Goal: Find contact information: Find contact information

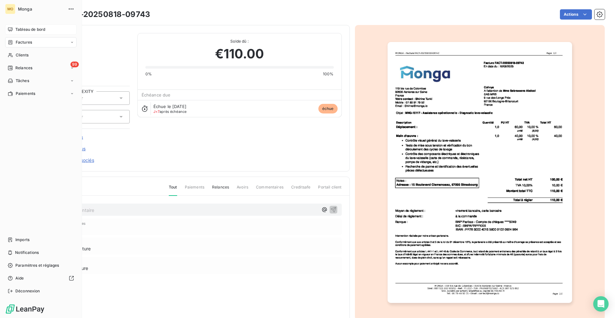
click at [11, 27] on icon at bounding box center [10, 29] width 4 height 4
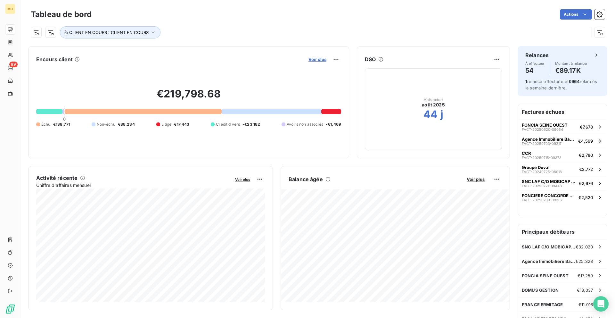
click at [316, 58] on span "Voir plus" at bounding box center [317, 59] width 18 height 5
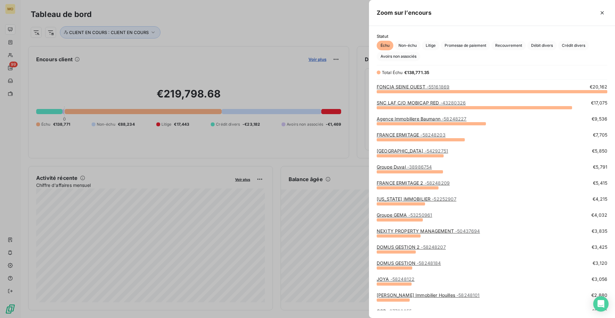
scroll to position [226, 246]
click at [389, 212] on link "Groupe GEMA - 53250961" at bounding box center [404, 214] width 55 height 5
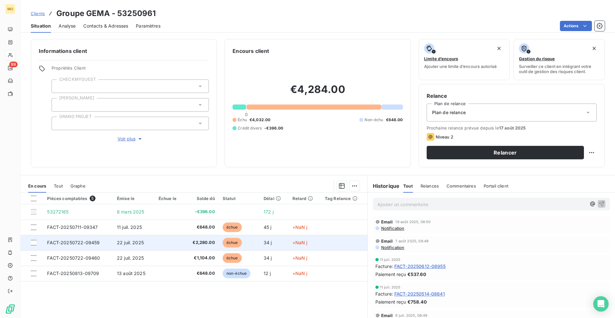
click at [154, 239] on td "22 juil. 2025" at bounding box center [134, 242] width 42 height 15
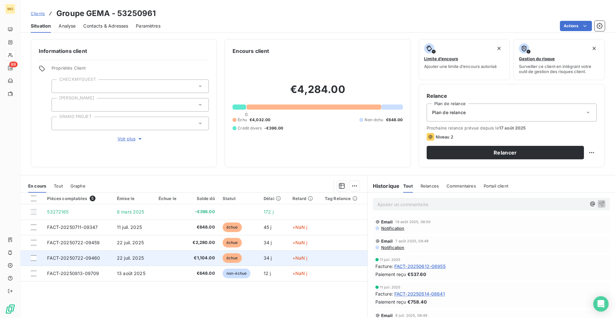
click at [248, 258] on td "échue" at bounding box center [239, 257] width 41 height 15
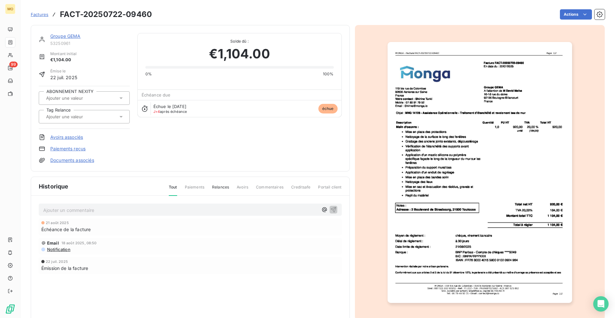
click at [497, 192] on img "button" at bounding box center [479, 172] width 184 height 261
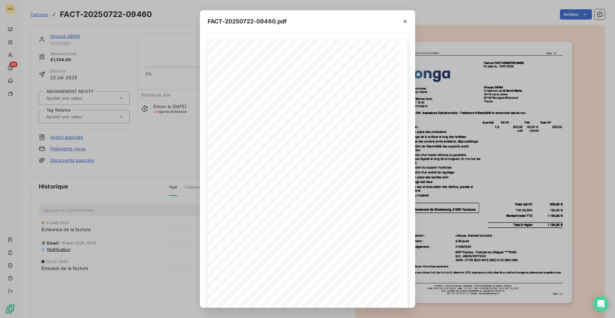
click at [497, 192] on div "FACT-20250722-09460.pdf [STREET_ADDRESS] Votre contact : [PERSON_NAME][GEOGRAPH…" at bounding box center [307, 159] width 615 height 318
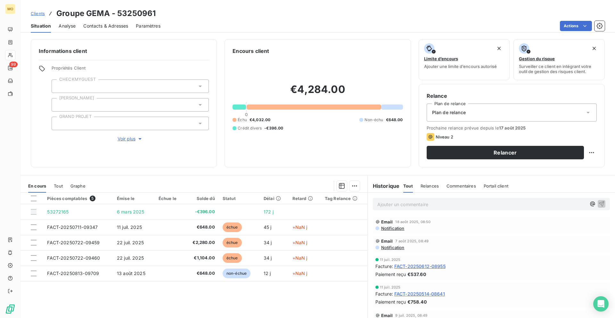
click at [116, 23] on span "Contacts & Adresses" at bounding box center [105, 26] width 45 height 6
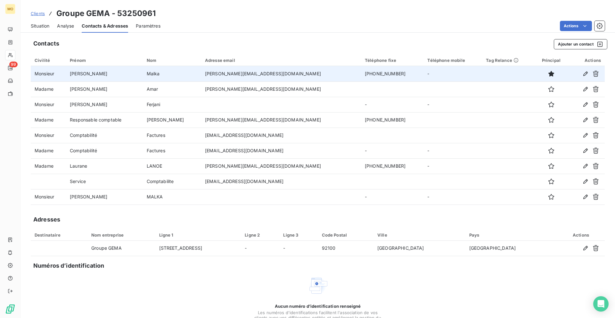
click at [270, 71] on td "[PERSON_NAME][EMAIL_ADDRESS][DOMAIN_NAME]" at bounding box center [281, 73] width 160 height 15
copy td "[PERSON_NAME][EMAIL_ADDRESS][DOMAIN_NAME]"
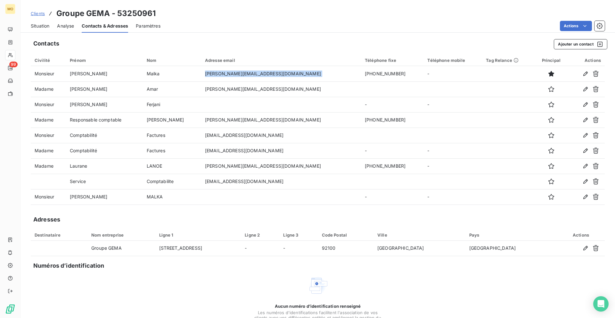
click at [43, 27] on span "Situation" at bounding box center [40, 26] width 19 height 6
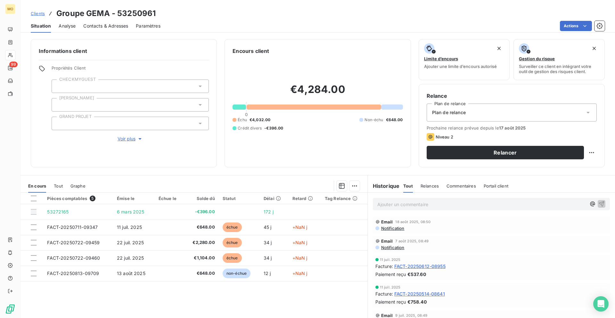
click at [33, 11] on span "Clients" at bounding box center [38, 13] width 14 height 5
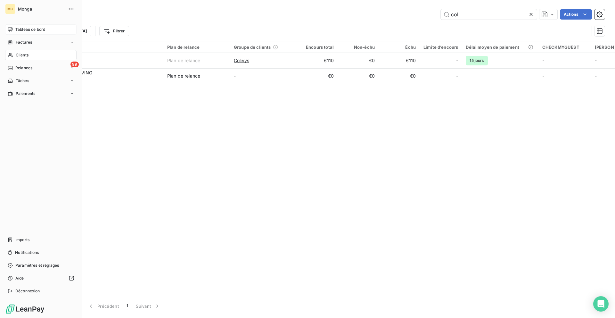
click at [10, 32] on div "Tableau de bord" at bounding box center [40, 29] width 71 height 10
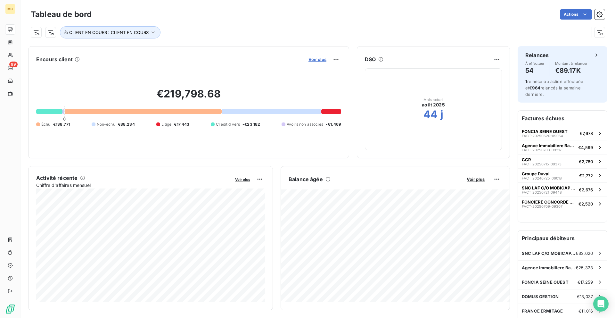
click at [317, 58] on span "Voir plus" at bounding box center [317, 59] width 18 height 5
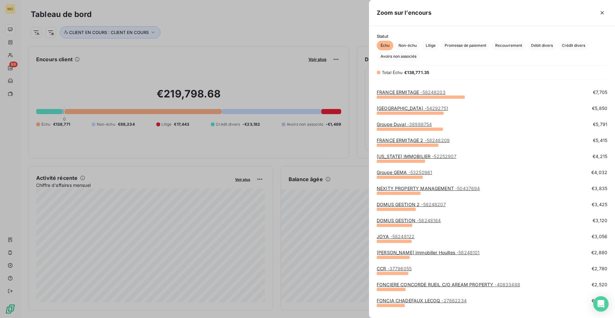
scroll to position [59, 0]
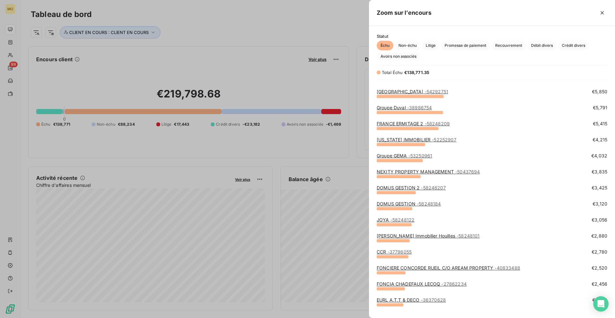
click at [386, 253] on link "CCR - 37796055" at bounding box center [394, 251] width 35 height 5
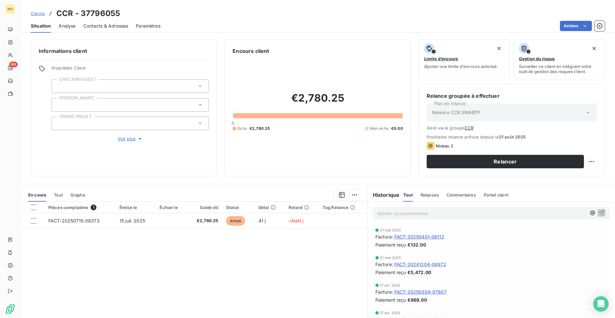
click at [120, 38] on div "Informations client Propriétés Client CHECKMYGUEST Duval GRAND PROJET Voir plus…" at bounding box center [317, 176] width 594 height 282
click at [120, 23] on span "Contacts & Adresses" at bounding box center [105, 26] width 45 height 6
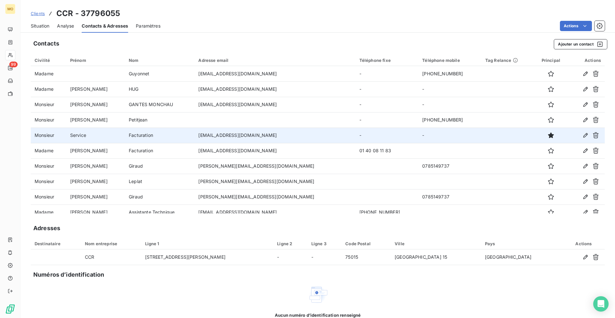
click at [255, 137] on td "[EMAIL_ADDRESS][DOMAIN_NAME]" at bounding box center [274, 134] width 161 height 15
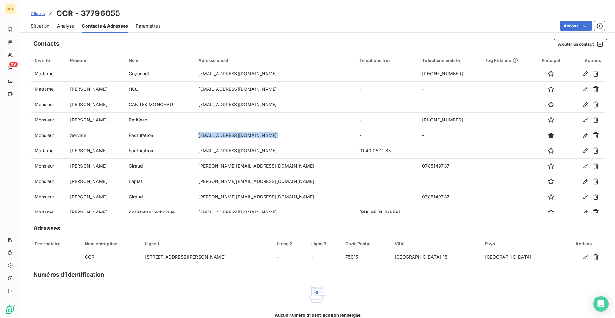
click at [36, 14] on span "Clients" at bounding box center [38, 13] width 14 height 5
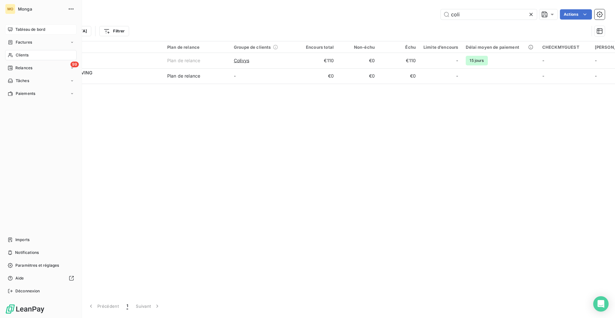
click at [17, 29] on span "Tableau de bord" at bounding box center [30, 30] width 30 height 6
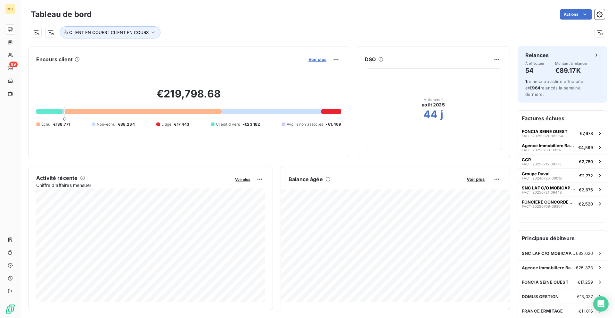
click at [320, 61] on span "Voir plus" at bounding box center [317, 59] width 18 height 5
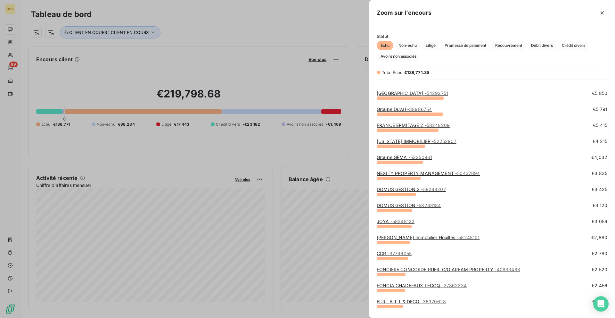
scroll to position [70, 0]
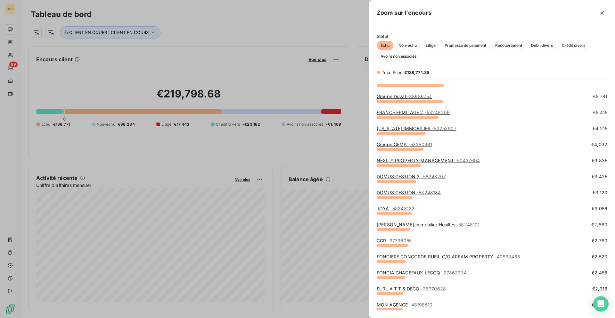
click at [419, 254] on link "FONCIERE CONCORDE RUEIL C/O AREAM PROPERTY - 40833488" at bounding box center [448, 256] width 143 height 5
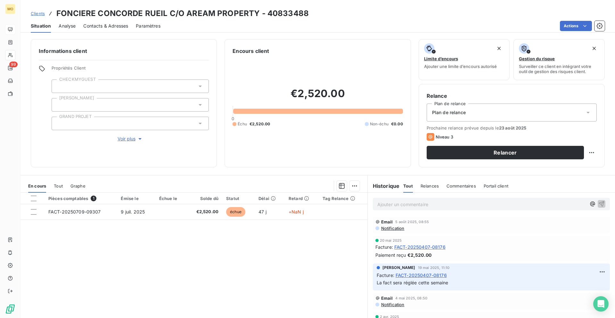
click at [107, 27] on span "Contacts & Adresses" at bounding box center [105, 26] width 45 height 6
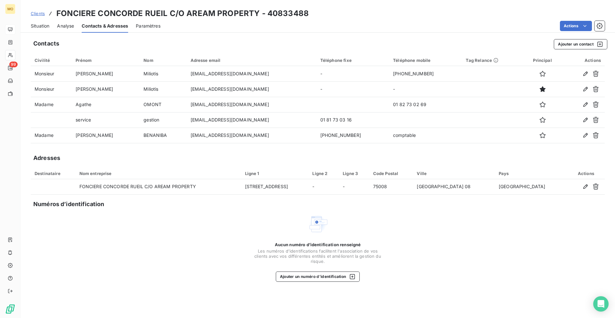
click at [30, 28] on div "Situation Analyse Contacts & Adresses Paramètres Actions" at bounding box center [317, 25] width 594 height 13
click at [48, 25] on span "Situation" at bounding box center [40, 26] width 19 height 6
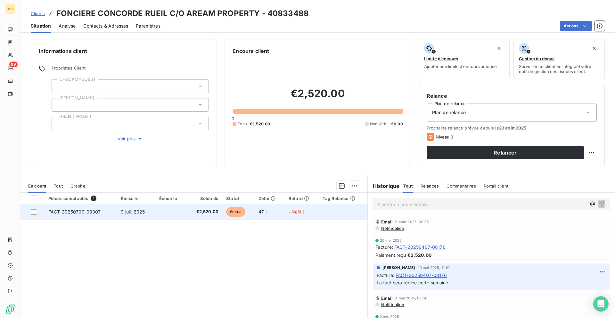
click at [154, 214] on td "9 juil. 2025" at bounding box center [136, 211] width 38 height 15
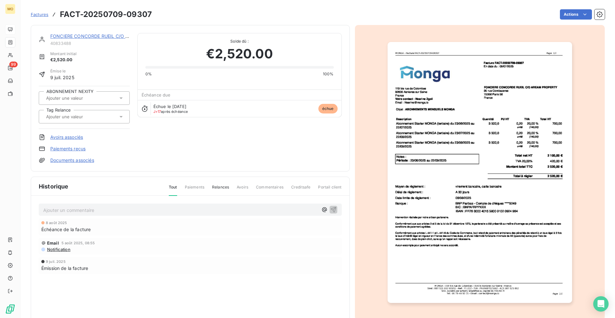
click at [96, 33] on link "FONCIERE CONCORDE RUEIL C/O AREAM PROPERTY" at bounding box center [108, 35] width 117 height 5
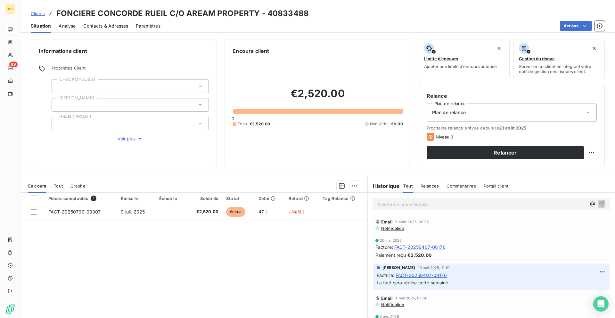
click at [105, 30] on div "Contacts & Adresses" at bounding box center [105, 25] width 45 height 13
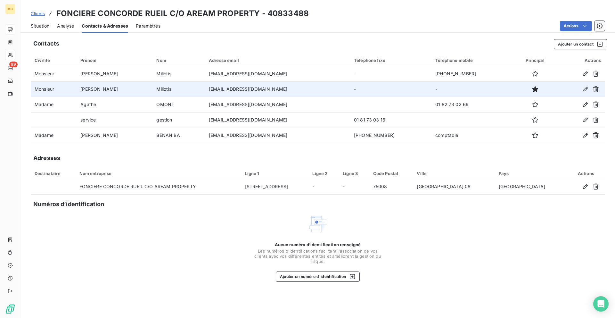
click at [235, 91] on td "[EMAIL_ADDRESS][DOMAIN_NAME]" at bounding box center [277, 88] width 145 height 15
copy td "[EMAIL_ADDRESS][DOMAIN_NAME]"
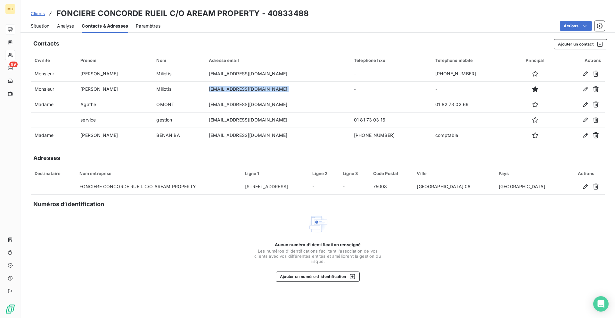
click at [36, 12] on span "Clients" at bounding box center [38, 13] width 14 height 5
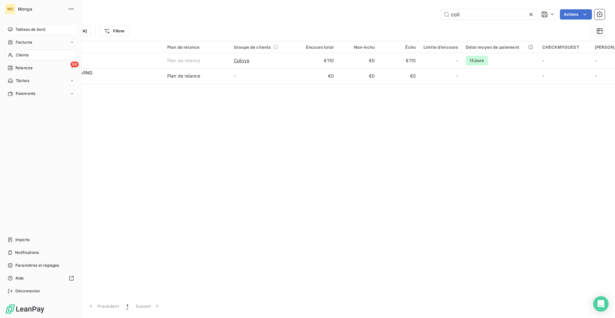
click at [20, 24] on div "Tableau de bord" at bounding box center [40, 29] width 71 height 10
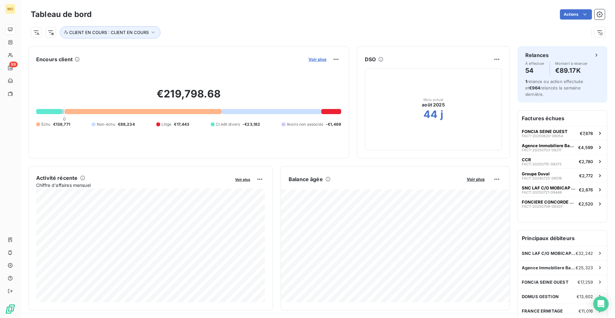
click at [313, 58] on span "Voir plus" at bounding box center [317, 59] width 18 height 5
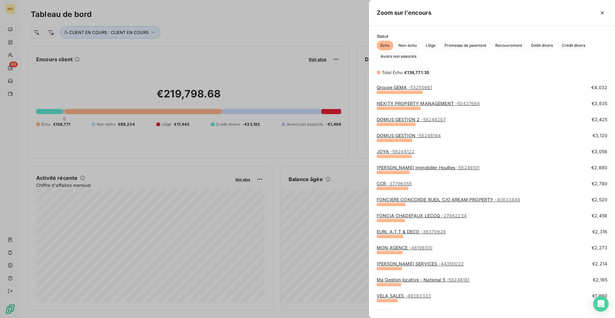
scroll to position [128, 0]
click at [399, 276] on link "Ma Gestion locative - National 5 - 58248181" at bounding box center [423, 278] width 93 height 5
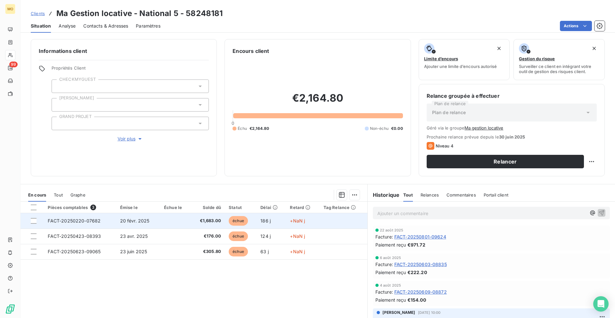
click at [324, 220] on td at bounding box center [344, 220] width 48 height 15
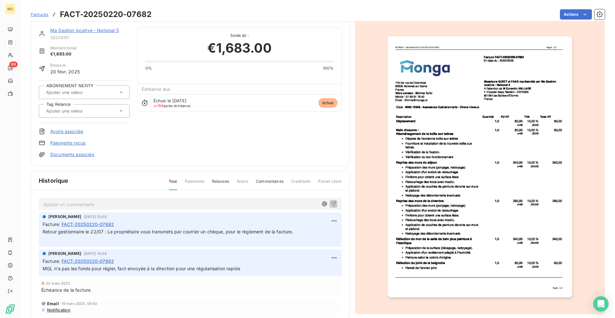
scroll to position [4, 0]
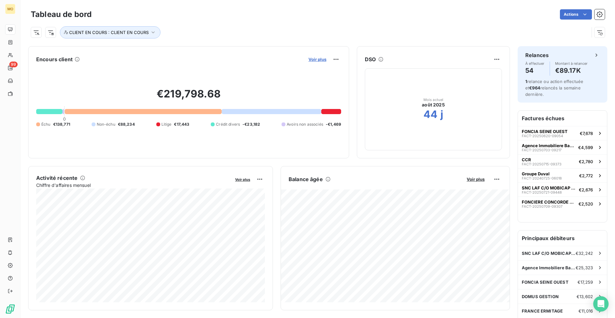
click at [321, 61] on span "Voir plus" at bounding box center [317, 59] width 18 height 5
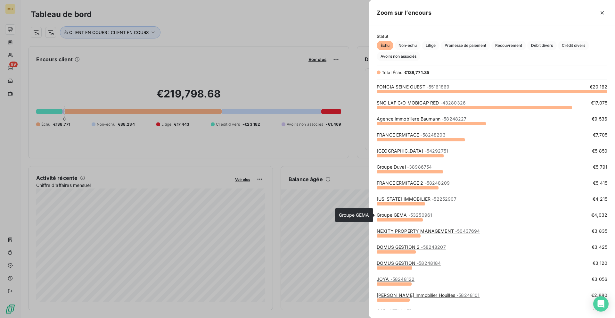
click at [413, 216] on span "- 53250961" at bounding box center [420, 214] width 24 height 5
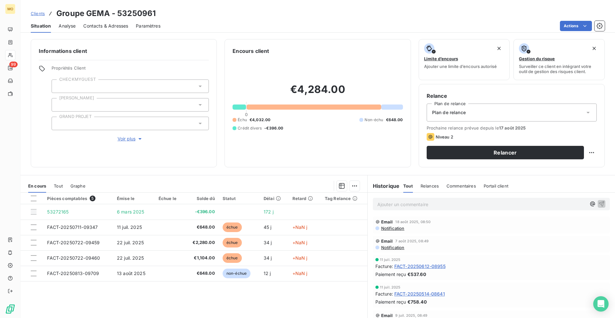
click at [115, 22] on div "Contacts & Adresses" at bounding box center [105, 25] width 45 height 13
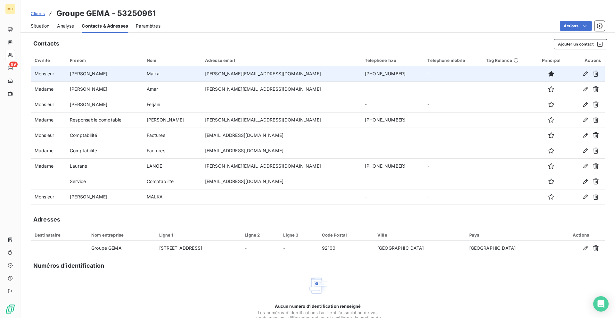
click at [220, 71] on td "[PERSON_NAME][EMAIL_ADDRESS][DOMAIN_NAME]" at bounding box center [281, 73] width 160 height 15
copy td "[PERSON_NAME][EMAIL_ADDRESS][DOMAIN_NAME]"
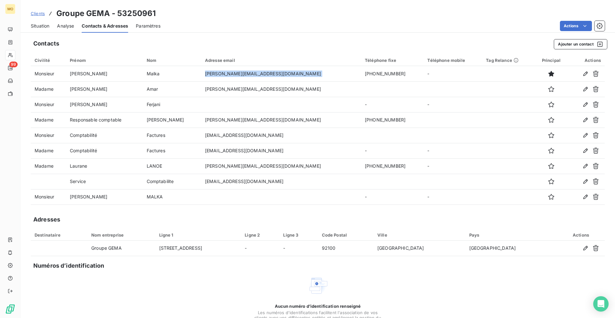
click at [39, 23] on span "Situation" at bounding box center [40, 26] width 19 height 6
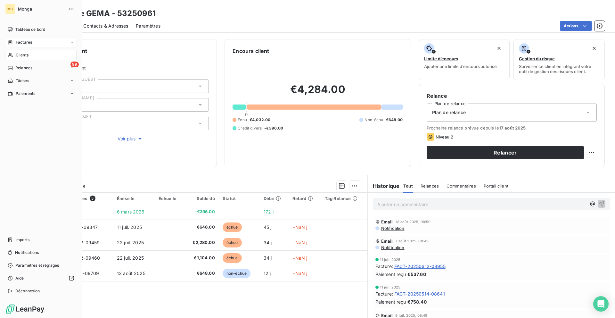
click at [16, 41] on span "Factures" at bounding box center [24, 42] width 16 height 6
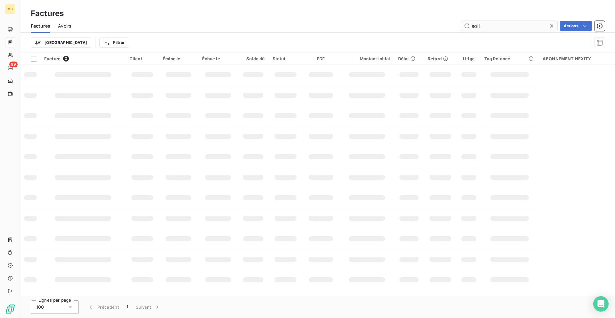
click at [495, 25] on input "soli" at bounding box center [509, 26] width 96 height 10
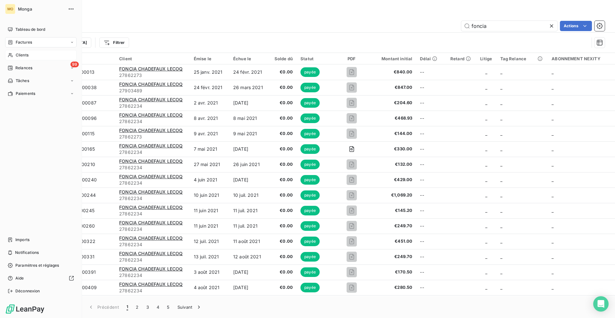
type input "foncia"
click at [13, 55] on icon at bounding box center [10, 55] width 5 height 5
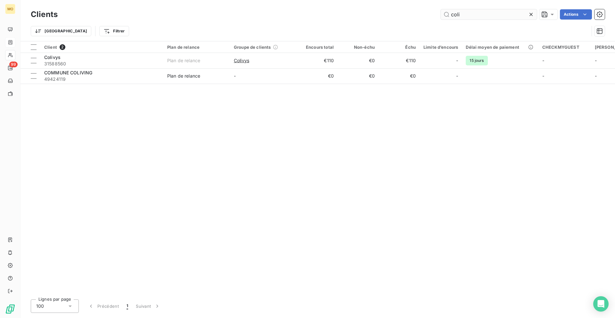
click at [484, 11] on input "coli" at bounding box center [489, 14] width 96 height 10
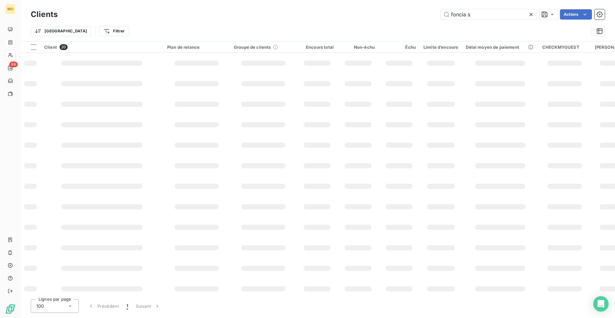
type input "foncia se"
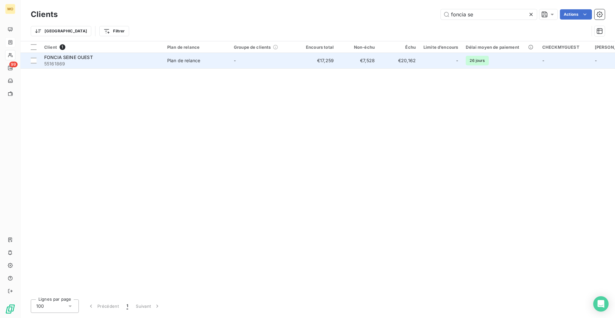
click at [113, 58] on div "FONCIA SEINE OUEST" at bounding box center [101, 57] width 115 height 6
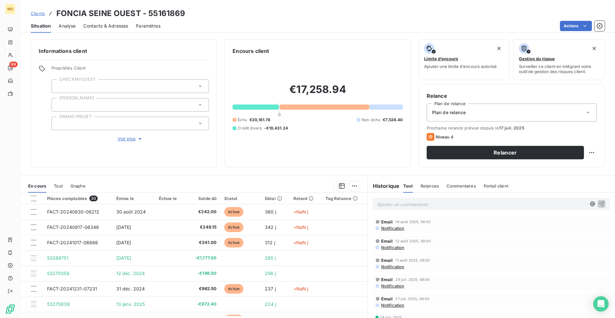
click at [125, 30] on div "Contacts & Adresses" at bounding box center [105, 25] width 45 height 13
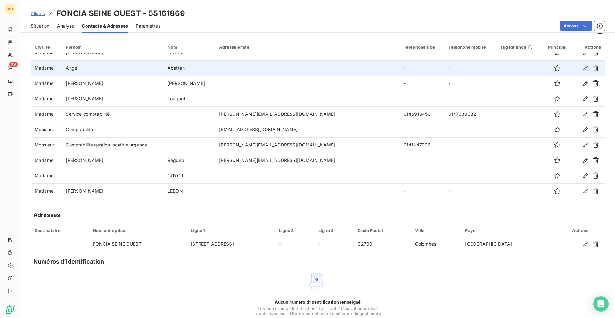
scroll to position [100, 0]
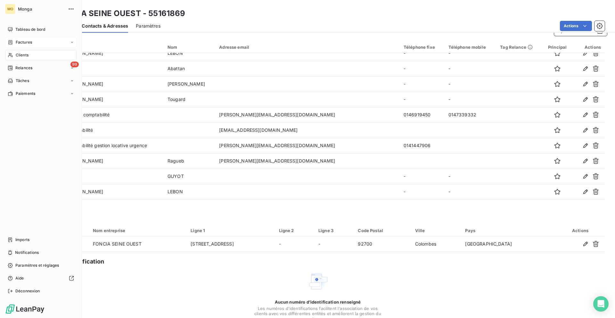
click at [12, 45] on icon at bounding box center [10, 42] width 5 height 5
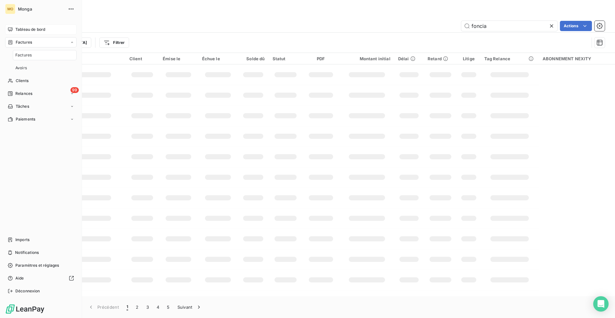
click at [31, 27] on span "Tableau de bord" at bounding box center [30, 30] width 30 height 6
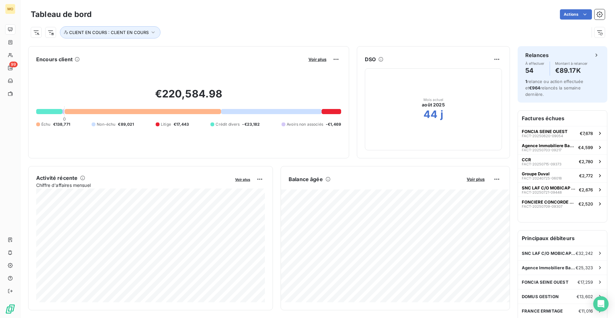
click at [309, 63] on div "Voir plus" at bounding box center [323, 59] width 35 height 10
click at [313, 60] on span "Voir plus" at bounding box center [317, 59] width 18 height 5
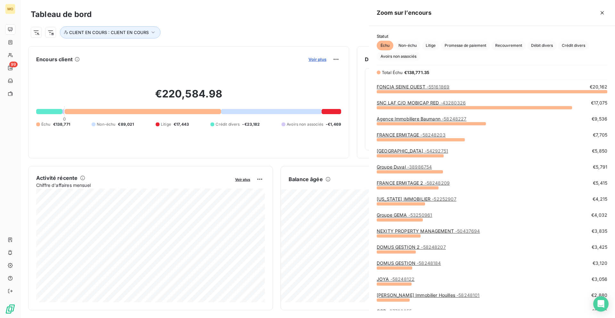
scroll to position [226, 246]
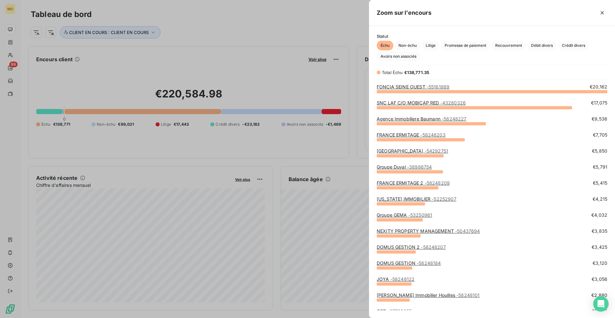
click at [339, 61] on div at bounding box center [307, 159] width 615 height 318
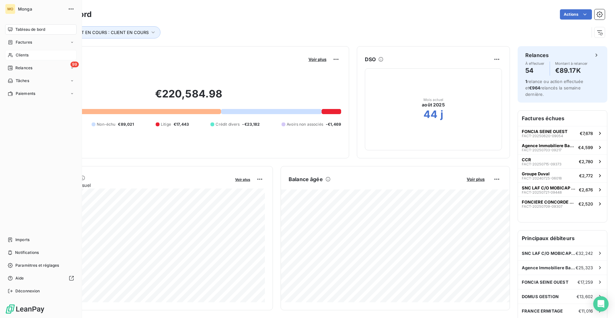
click at [11, 56] on icon at bounding box center [10, 55] width 4 height 4
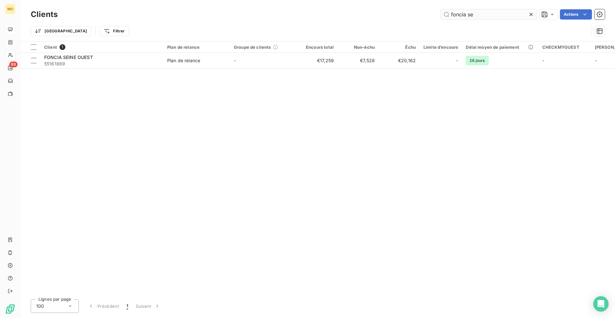
click at [471, 12] on input "foncia se" at bounding box center [489, 14] width 96 height 10
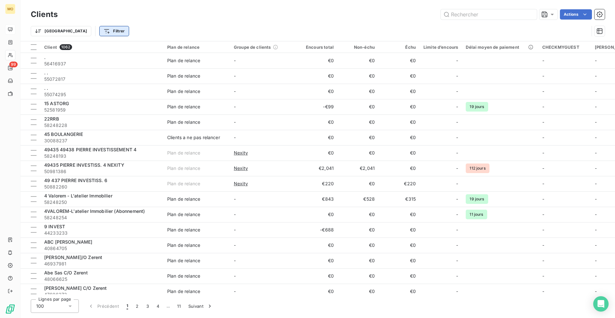
click at [76, 28] on html "MO 99 Clients Actions Trier Filtrer Client 1062 Plan de relance Groupe de clien…" at bounding box center [307, 159] width 615 height 318
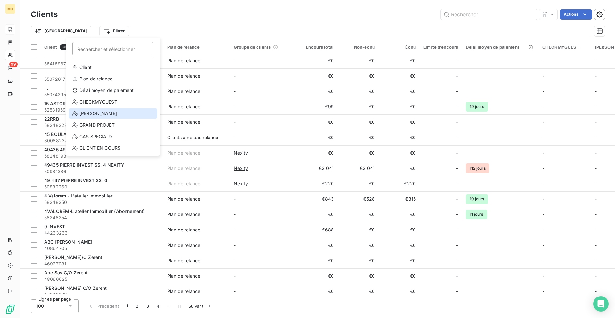
click at [93, 110] on div "[PERSON_NAME]" at bounding box center [113, 113] width 89 height 10
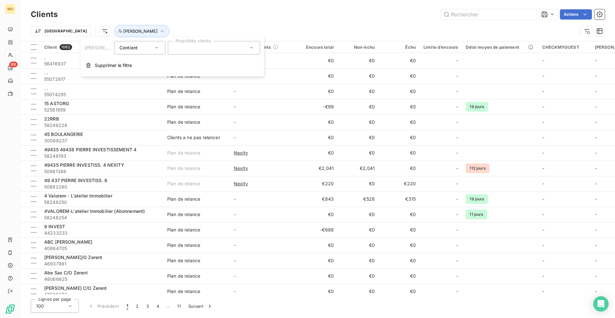
click at [168, 44] on div at bounding box center [214, 47] width 92 height 13
click at [173, 64] on div at bounding box center [176, 64] width 6 height 6
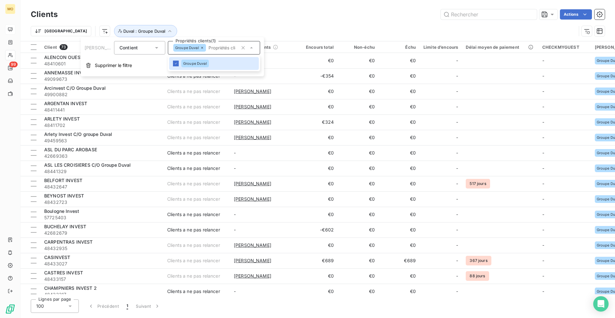
click at [269, 25] on div "Trier Duval : Groupe Duval" at bounding box center [303, 31] width 545 height 12
